Goal: Task Accomplishment & Management: Complete application form

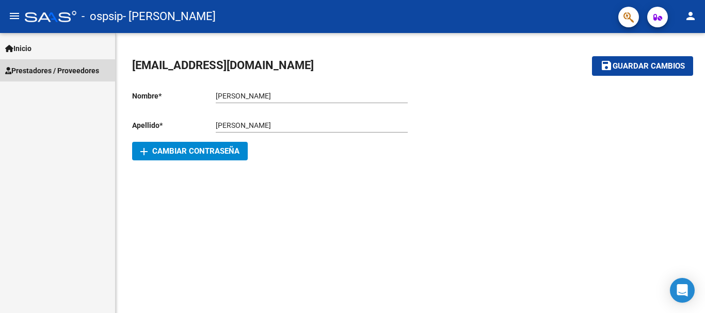
click at [46, 63] on link "Prestadores / Proveedores" at bounding box center [57, 70] width 115 height 22
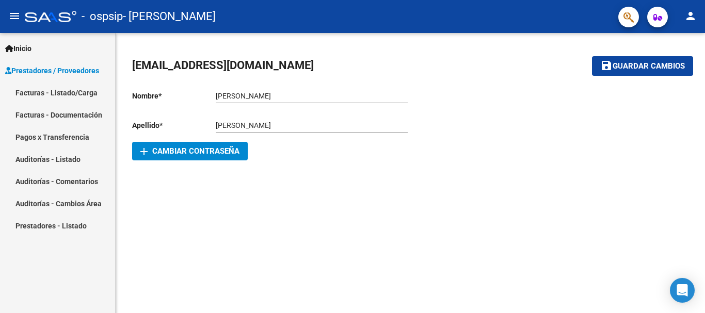
click at [46, 112] on link "Facturas - Documentación" at bounding box center [57, 115] width 115 height 22
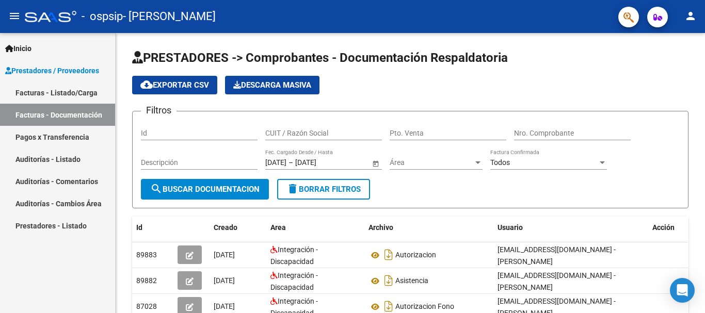
click at [91, 92] on link "Facturas - Listado/Carga" at bounding box center [57, 93] width 115 height 22
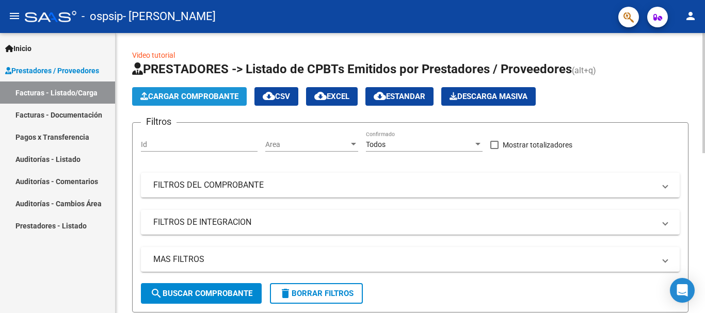
click at [187, 92] on span "Cargar Comprobante" at bounding box center [189, 96] width 98 height 9
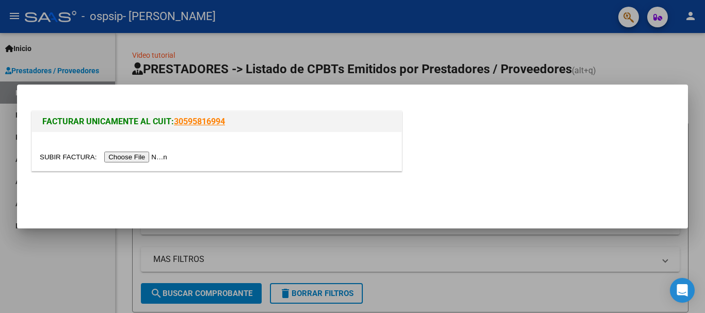
click at [139, 157] on input "file" at bounding box center [105, 157] width 131 height 11
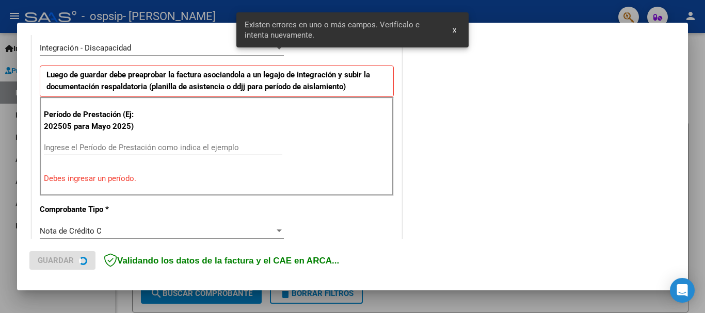
scroll to position [258, 0]
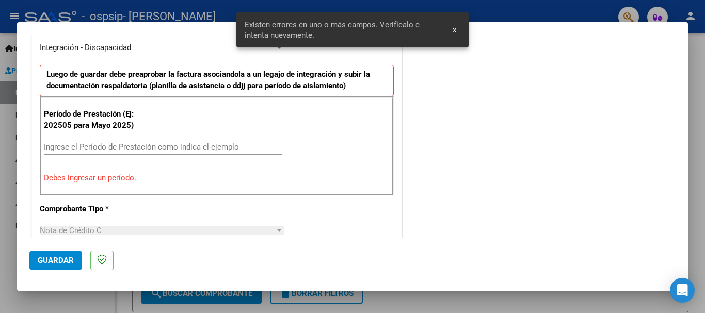
click at [62, 140] on div "Ingrese el Período de Prestación como indica el ejemplo" at bounding box center [163, 146] width 238 height 15
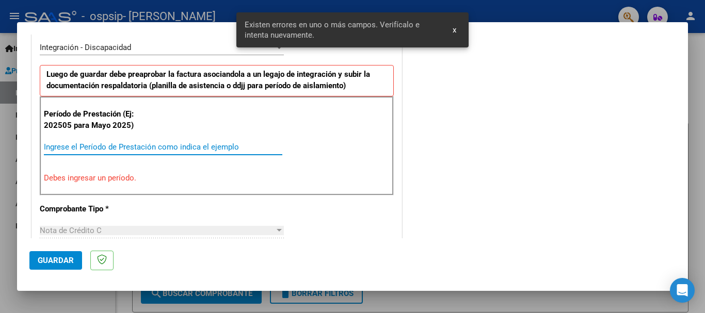
click at [62, 149] on input "Ingrese el Período de Prestación como indica el ejemplo" at bounding box center [163, 146] width 238 height 9
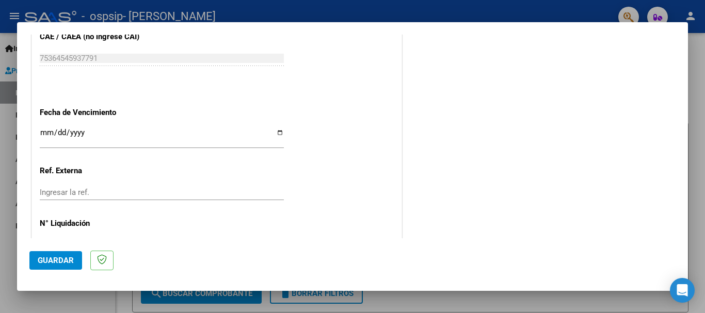
scroll to position [705, 0]
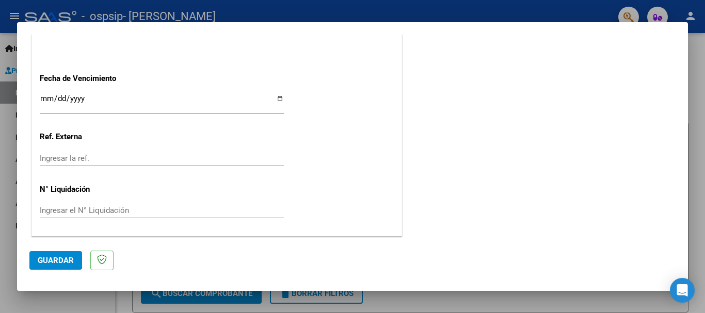
type input "202508"
click at [58, 262] on span "Guardar" at bounding box center [56, 260] width 36 height 9
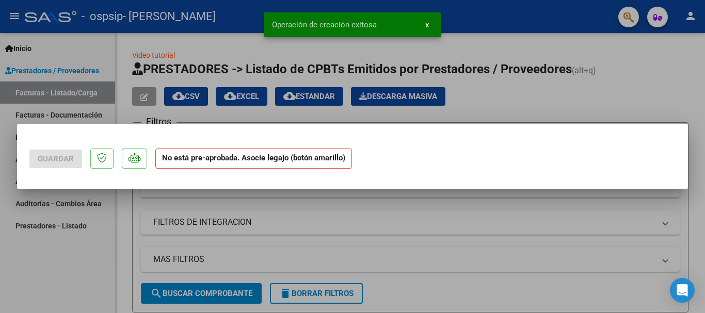
scroll to position [0, 0]
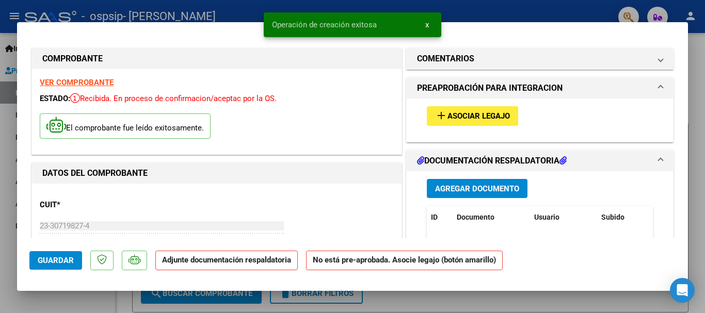
click at [473, 111] on span "add Asociar Legajo" at bounding box center [472, 115] width 75 height 9
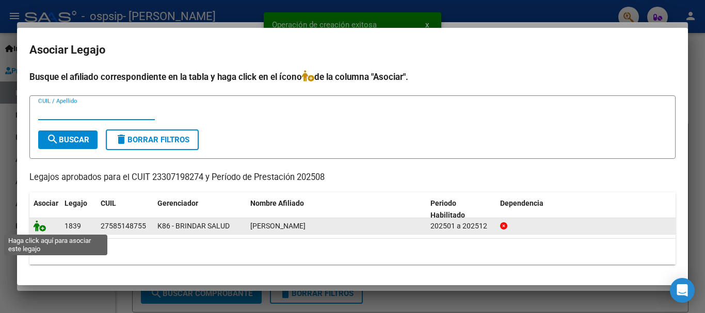
click at [39, 228] on icon at bounding box center [40, 225] width 12 height 11
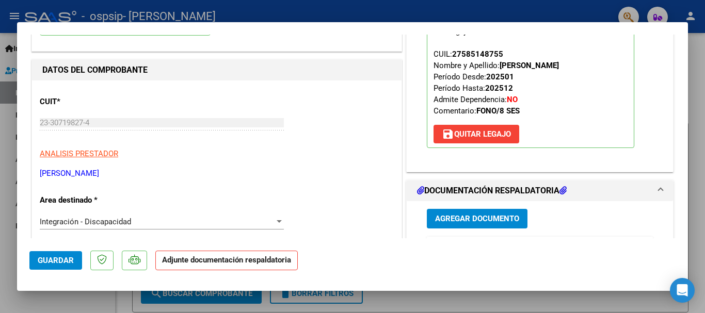
scroll to position [155, 0]
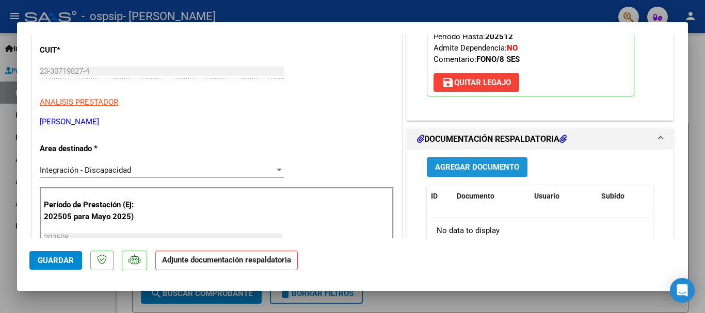
click at [477, 165] on span "Agregar Documento" at bounding box center [477, 167] width 84 height 9
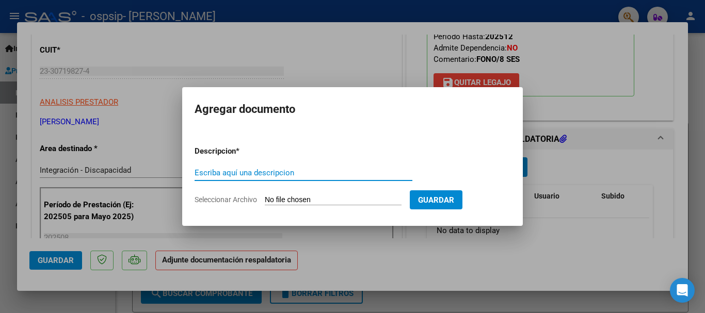
click at [264, 170] on input "Escriba aquí una descripcion" at bounding box center [304, 172] width 218 height 9
type input "nota de credito mes de agosto"
click at [315, 202] on input "Seleccionar Archivo" at bounding box center [333, 201] width 137 height 10
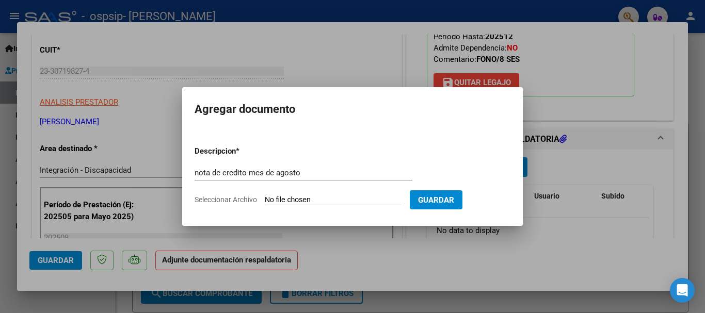
type input "C:\fakepath\23307198274_013_00002_00000076 nota de credito agosto x una sesion.…"
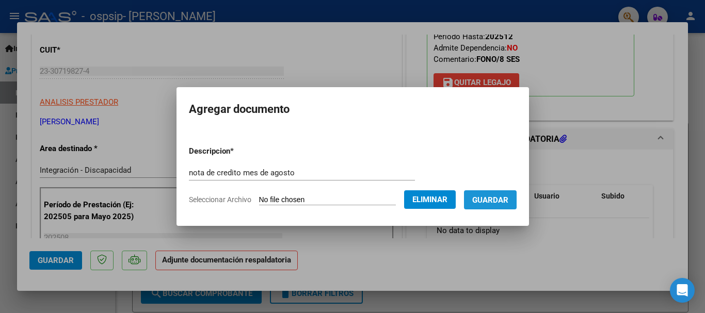
click at [505, 199] on span "Guardar" at bounding box center [490, 200] width 36 height 9
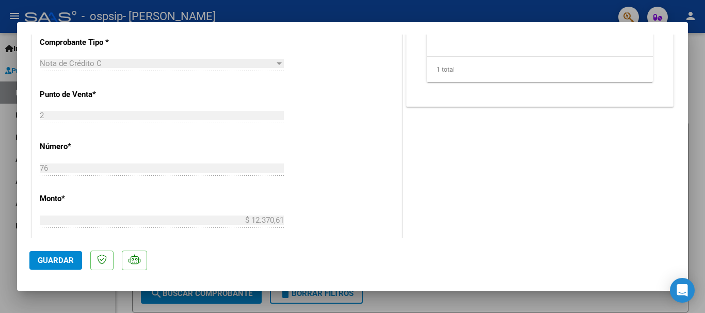
scroll to position [720, 0]
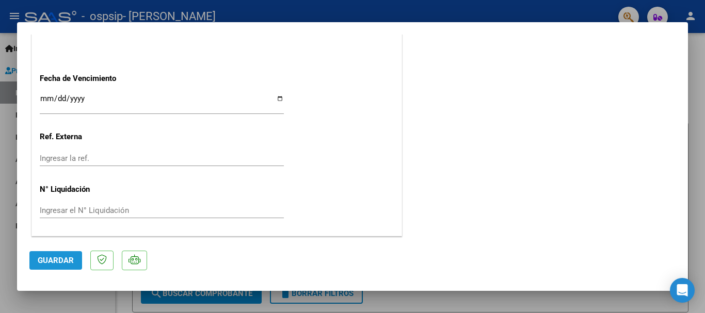
click at [54, 263] on span "Guardar" at bounding box center [56, 260] width 36 height 9
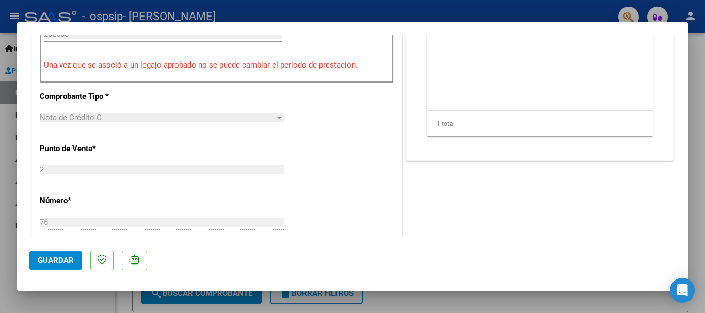
scroll to position [0, 0]
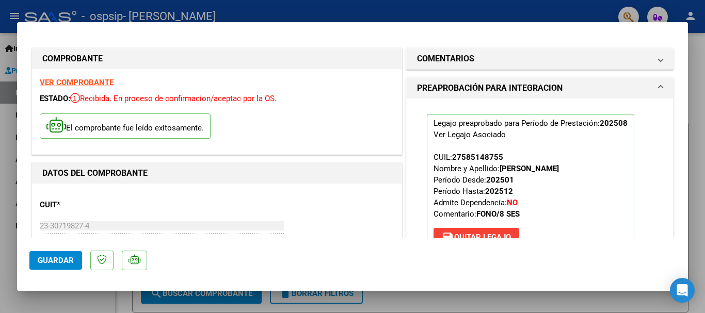
click at [658, 15] on div at bounding box center [352, 156] width 705 height 313
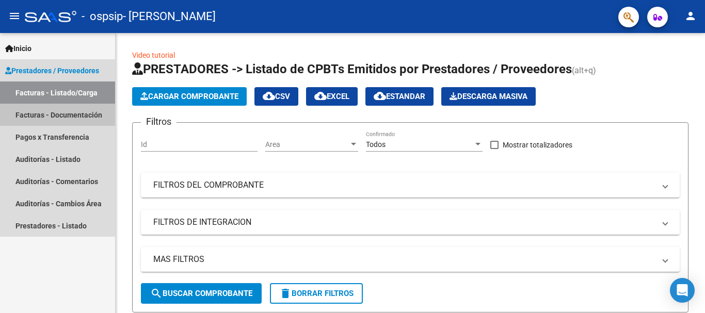
click at [70, 113] on link "Facturas - Documentación" at bounding box center [57, 115] width 115 height 22
